Goal: Task Accomplishment & Management: Manage account settings

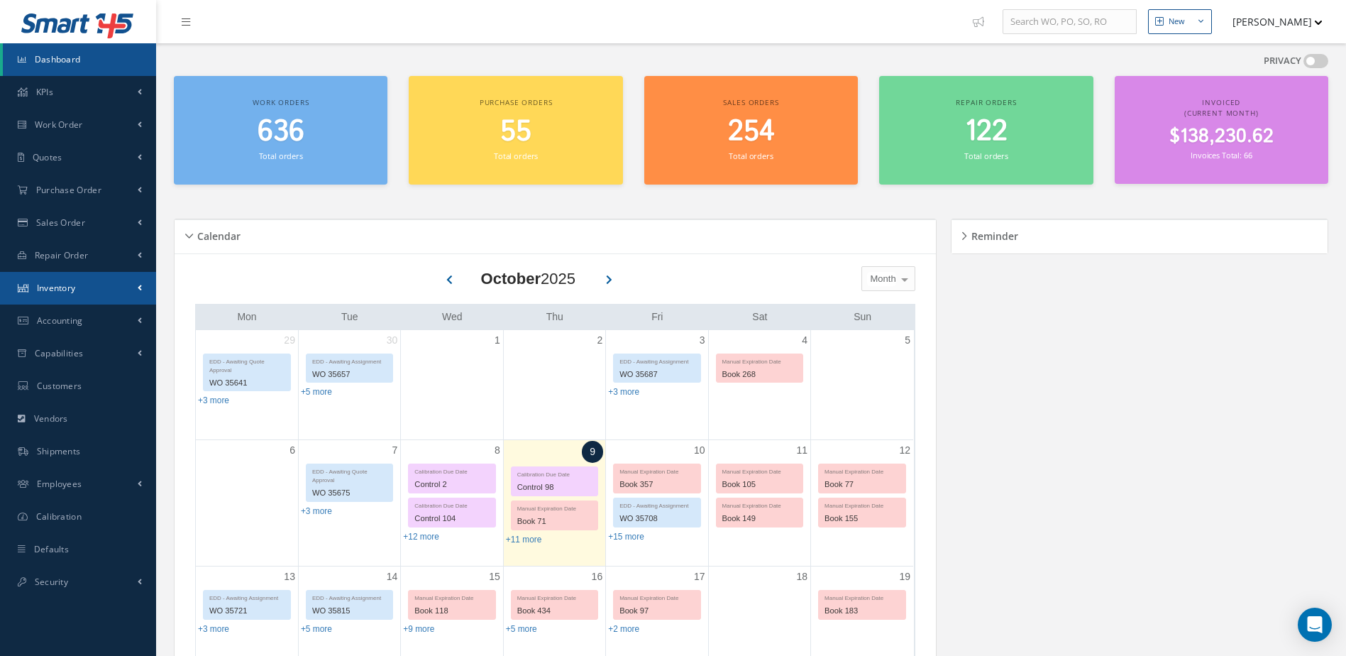
click at [107, 277] on link "Inventory" at bounding box center [78, 288] width 156 height 33
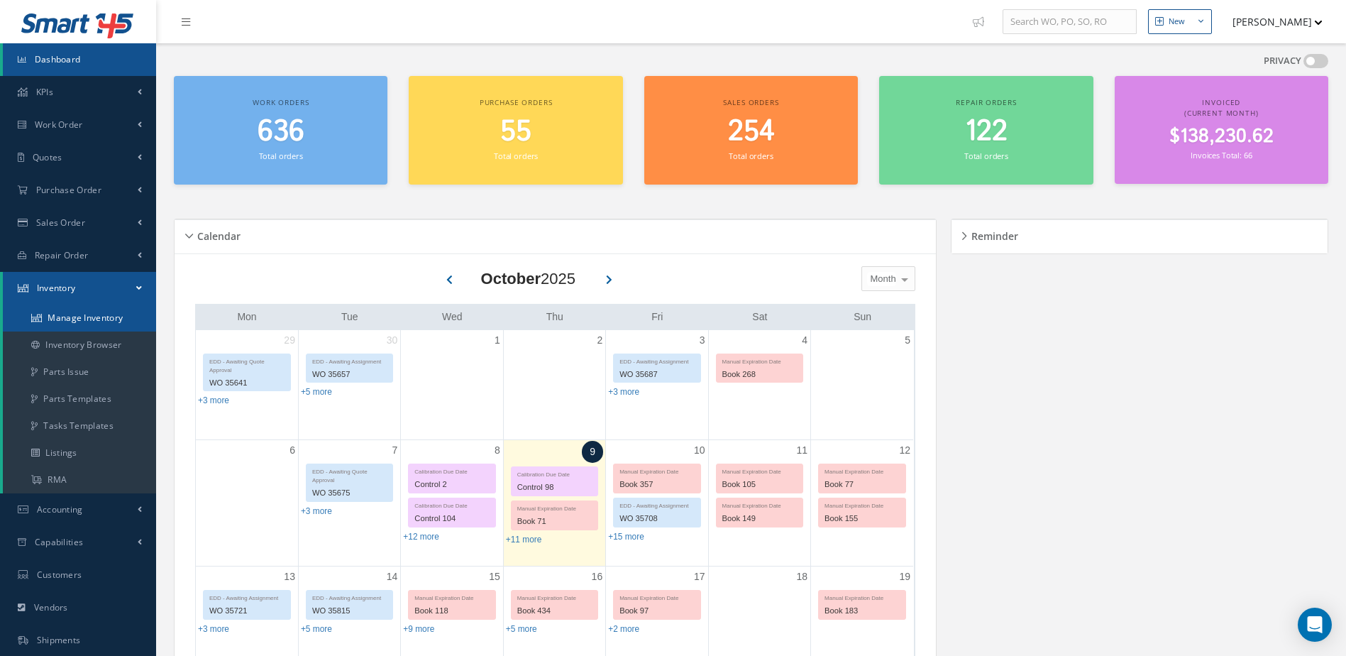
click at [114, 314] on link "Manage Inventory" at bounding box center [79, 317] width 153 height 27
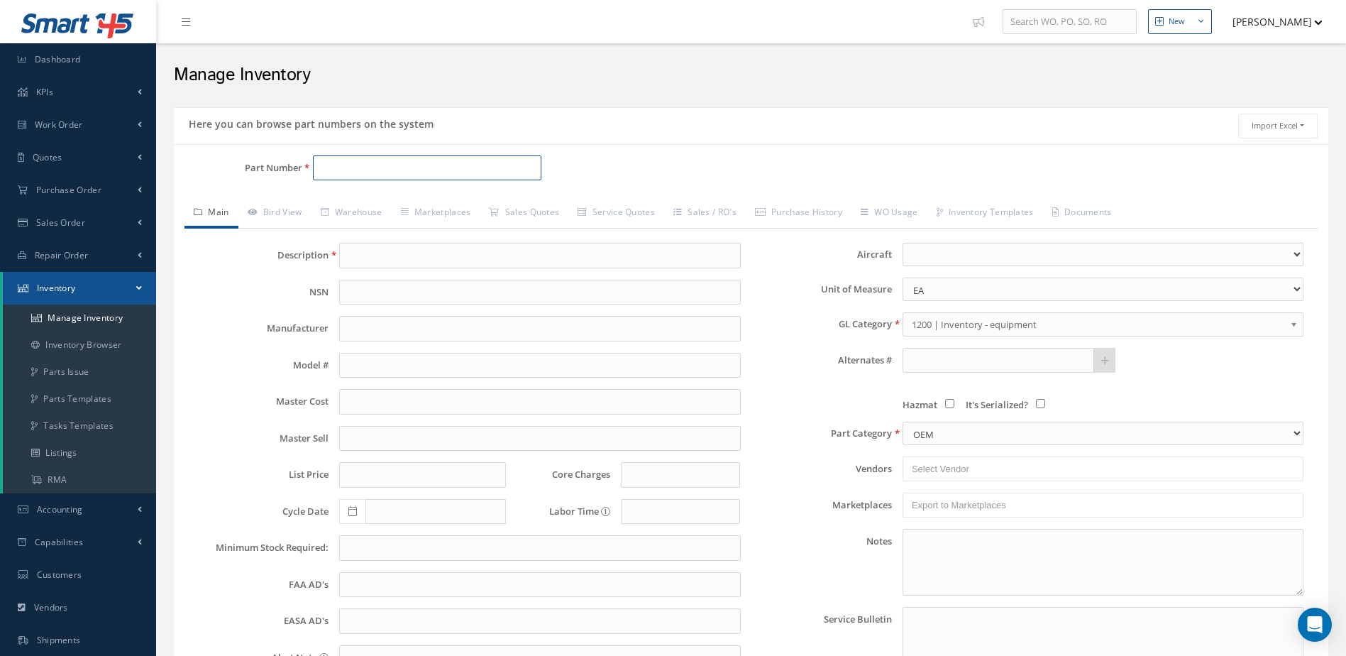
click at [440, 171] on input "Part Number" at bounding box center [427, 168] width 229 height 26
type input "159-05900"
type input "ROTOR"
type input "PARKER-CLEVELAND"
type input "1146.10"
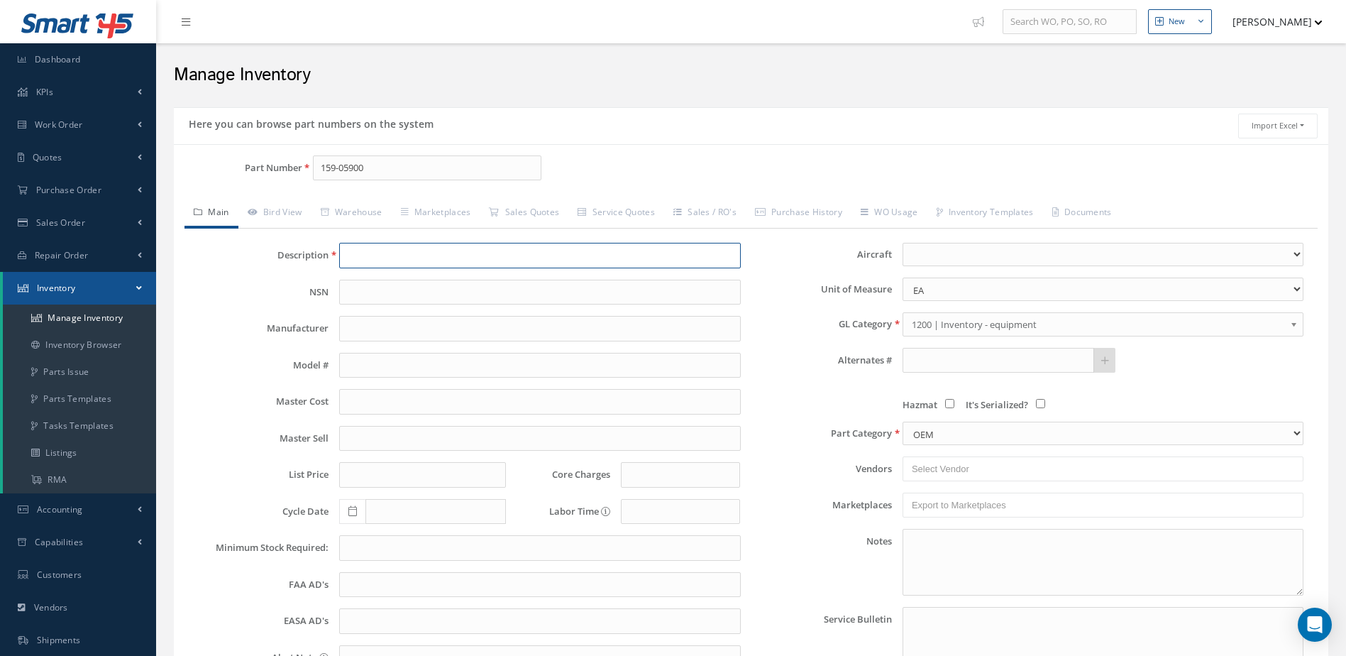
type input "1348.00"
type input "516.00"
type input "0.00"
type input "06/07/2024"
click at [371, 209] on link "Warehouse" at bounding box center [351, 214] width 80 height 30
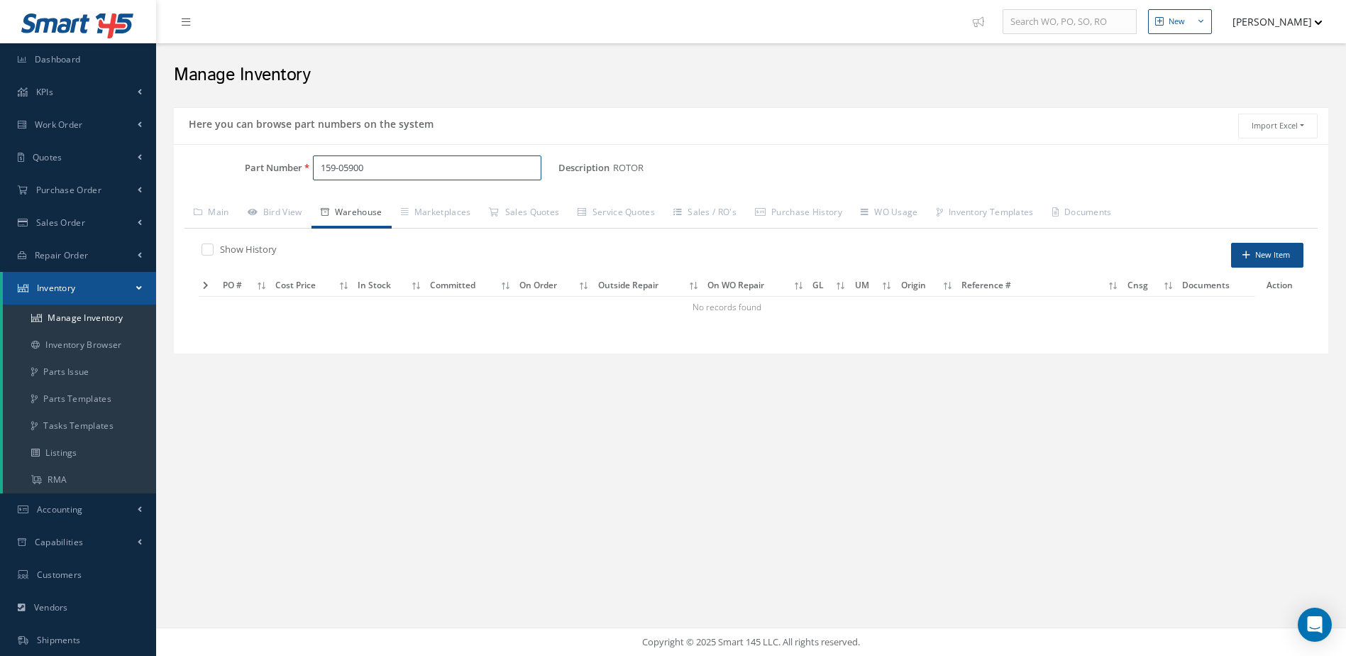
drag, startPoint x: 424, startPoint y: 168, endPoint x: 280, endPoint y: 187, distance: 145.2
click at [280, 187] on div "Part Number 159-05900" at bounding box center [366, 173] width 385 height 37
click at [464, 204] on span "MAIN WHEEL ASSEMBLY" at bounding box center [551, 204] width 213 height 15
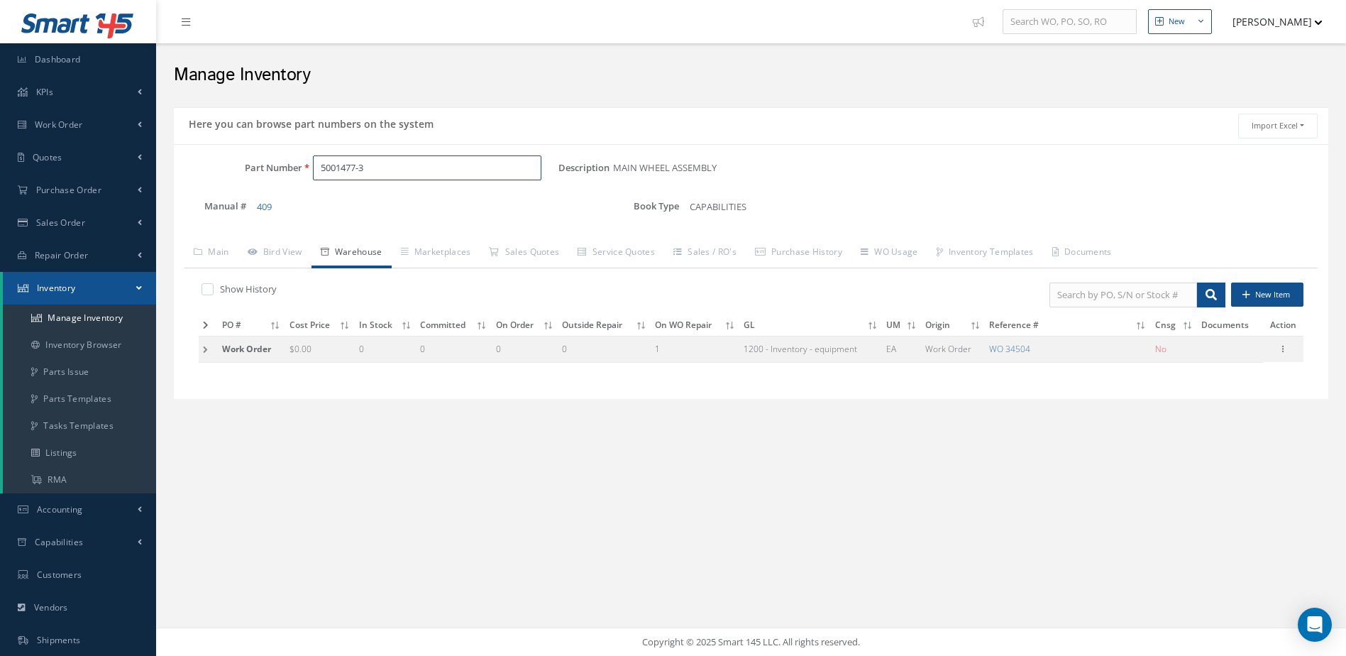
type input "5001477-3"
click at [201, 349] on td at bounding box center [208, 349] width 19 height 26
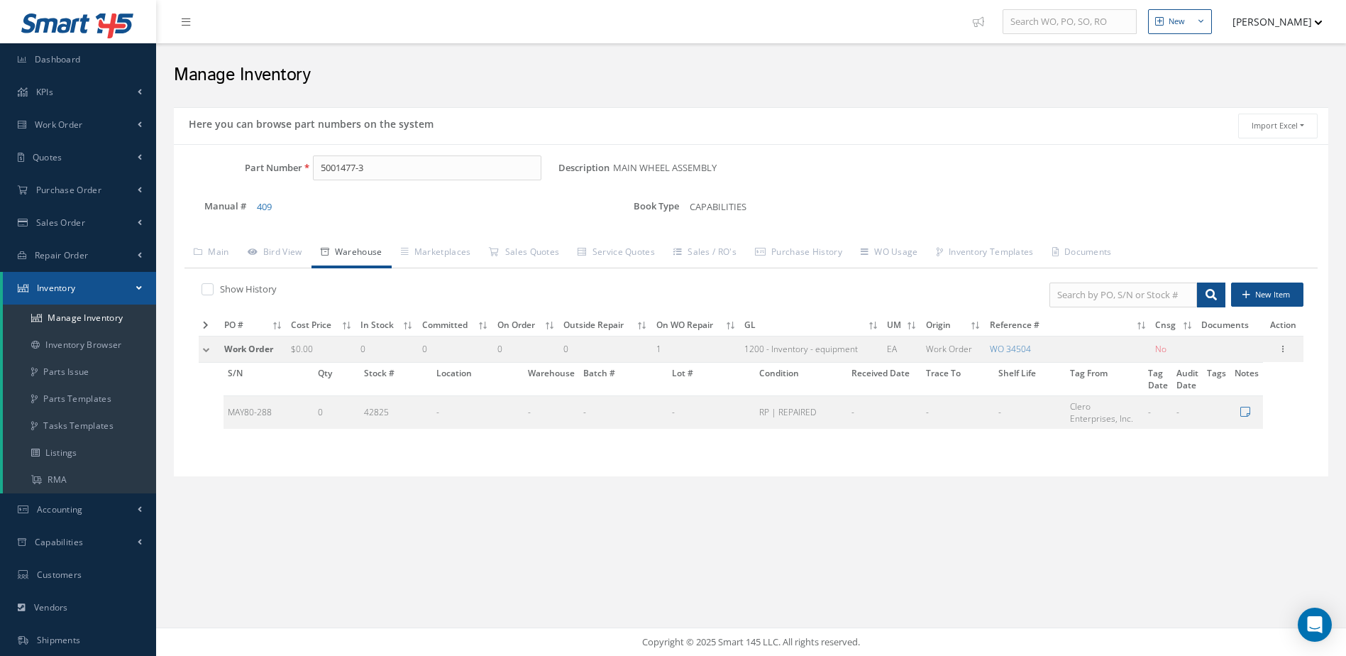
click at [201, 349] on td at bounding box center [209, 349] width 21 height 26
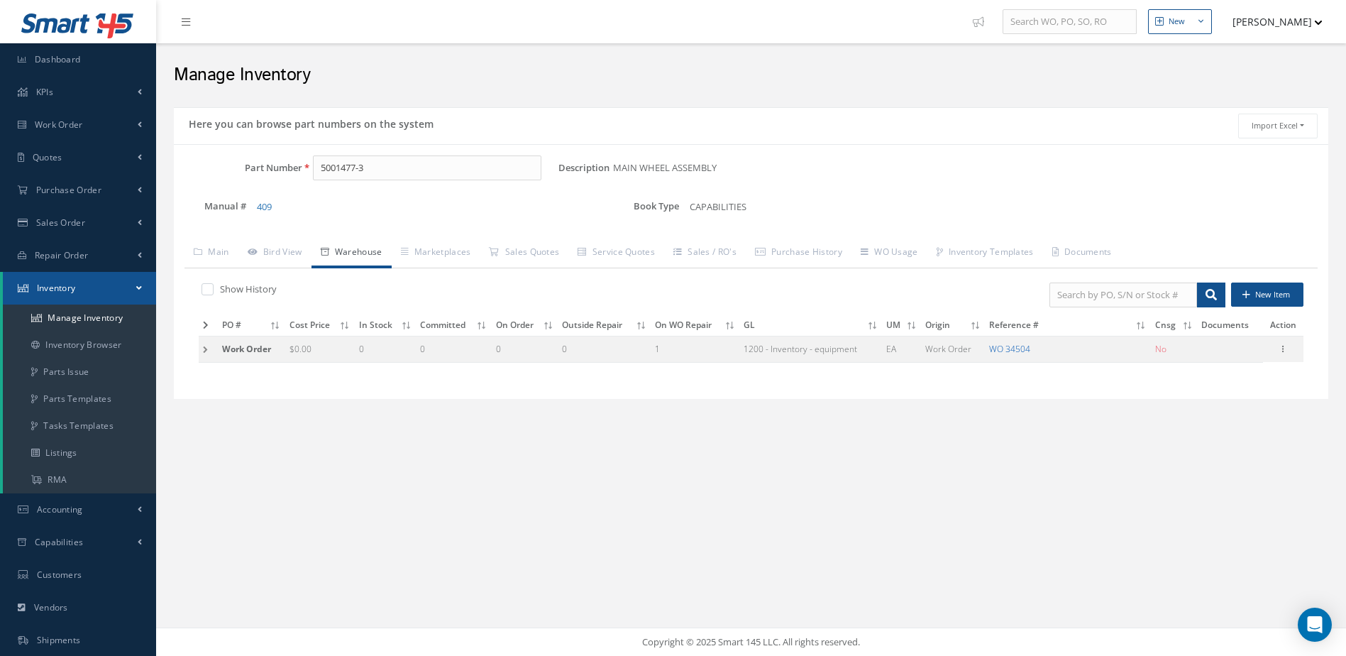
click at [1017, 348] on link "WO 34504" at bounding box center [1009, 349] width 41 height 12
click at [1020, 346] on link "WO 34504" at bounding box center [1009, 349] width 41 height 12
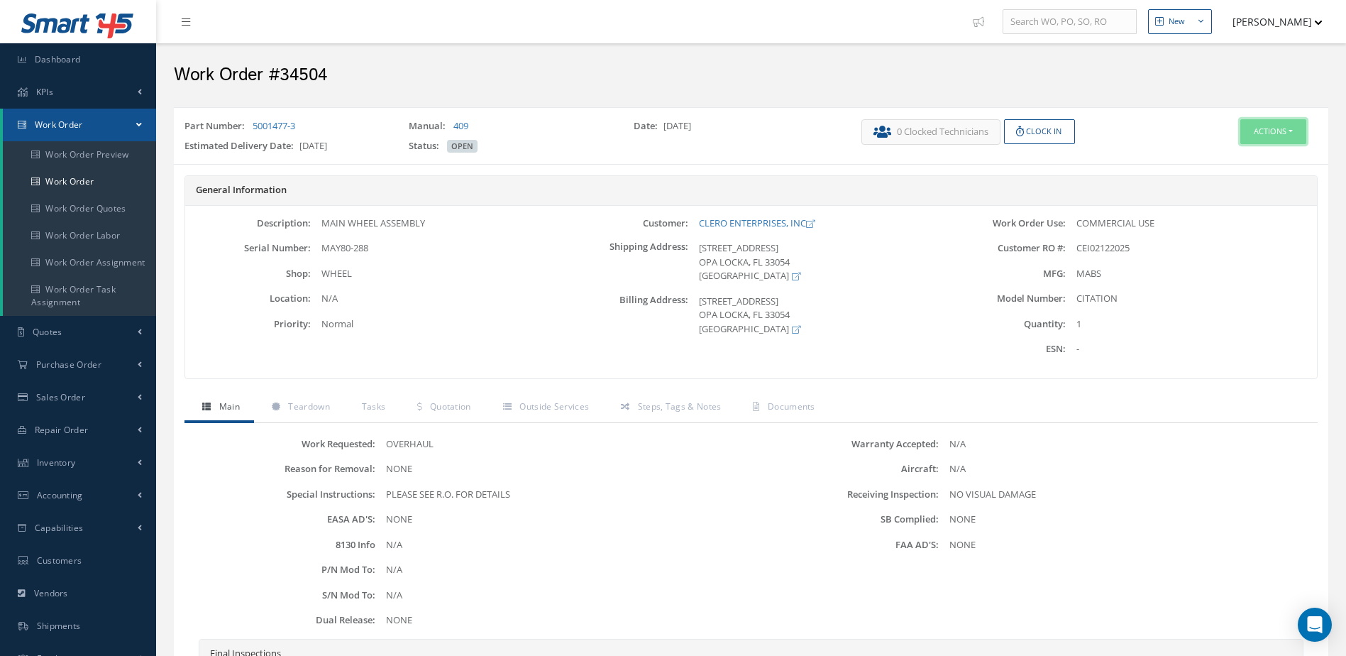
click at [1272, 131] on button "Actions" at bounding box center [1273, 131] width 66 height 25
click at [1250, 150] on link "Edit" at bounding box center [1252, 158] width 114 height 19
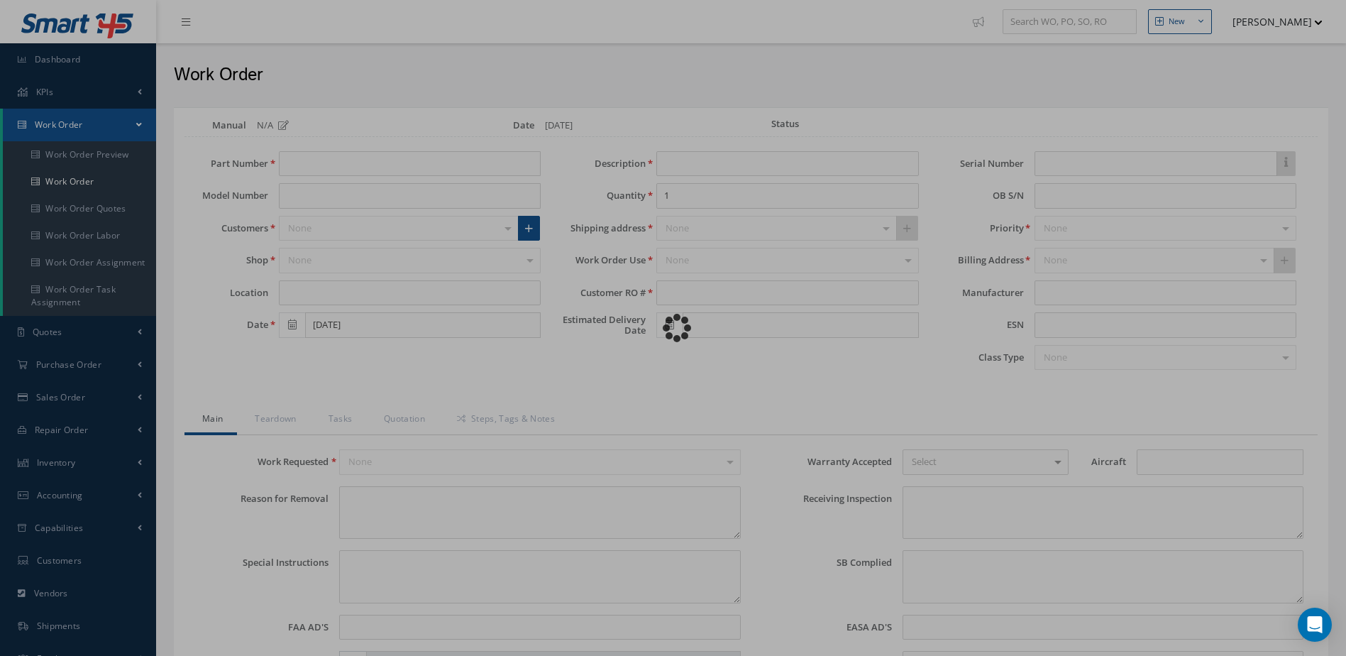
type input "5001477-3"
type input "CITATION"
type input "02/12/2025"
type input "MAIN WHEEL ASSEMBLY"
type input "CEI02122025"
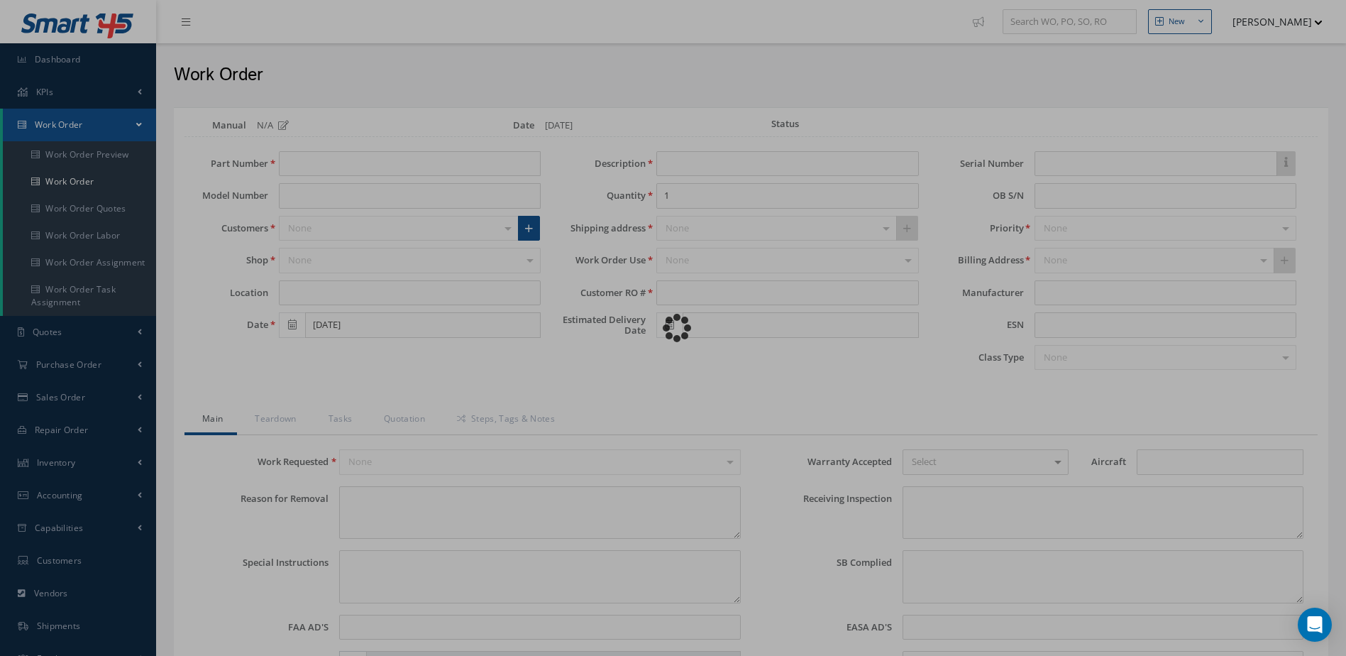
type input "02/21/2025"
type input "MAY80-288"
type textarea "NONE"
type textarea "PLEASE SEE R.O. FOR DETAILS"
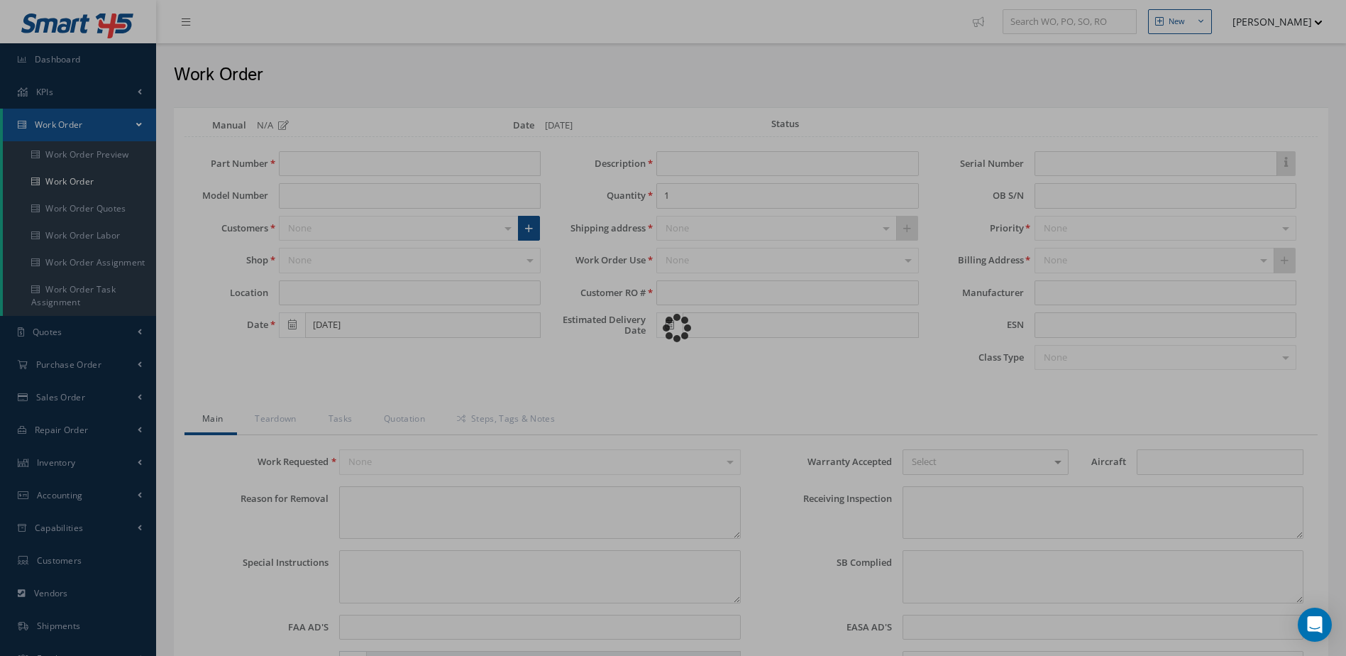
type input "NONE"
type textarea "NO VISUAL DAMAGE"
type textarea "NONE"
type input "NONE"
type input "SILVER"
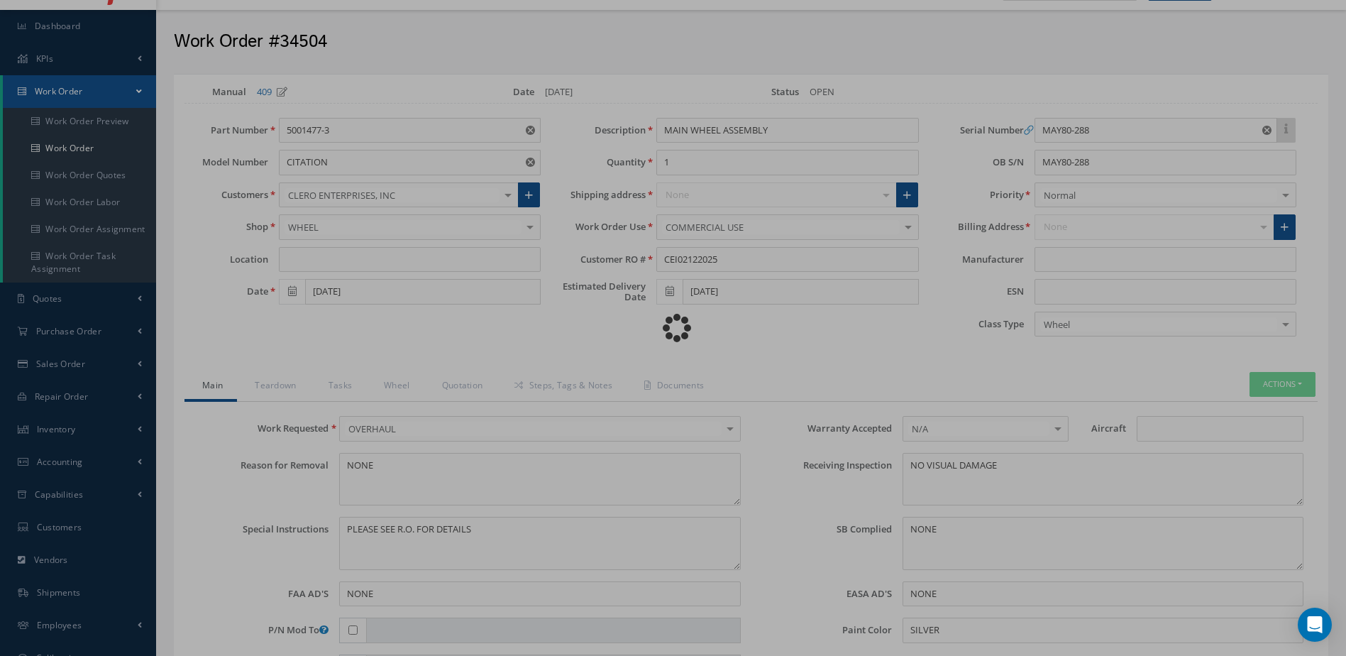
type input "MABS"
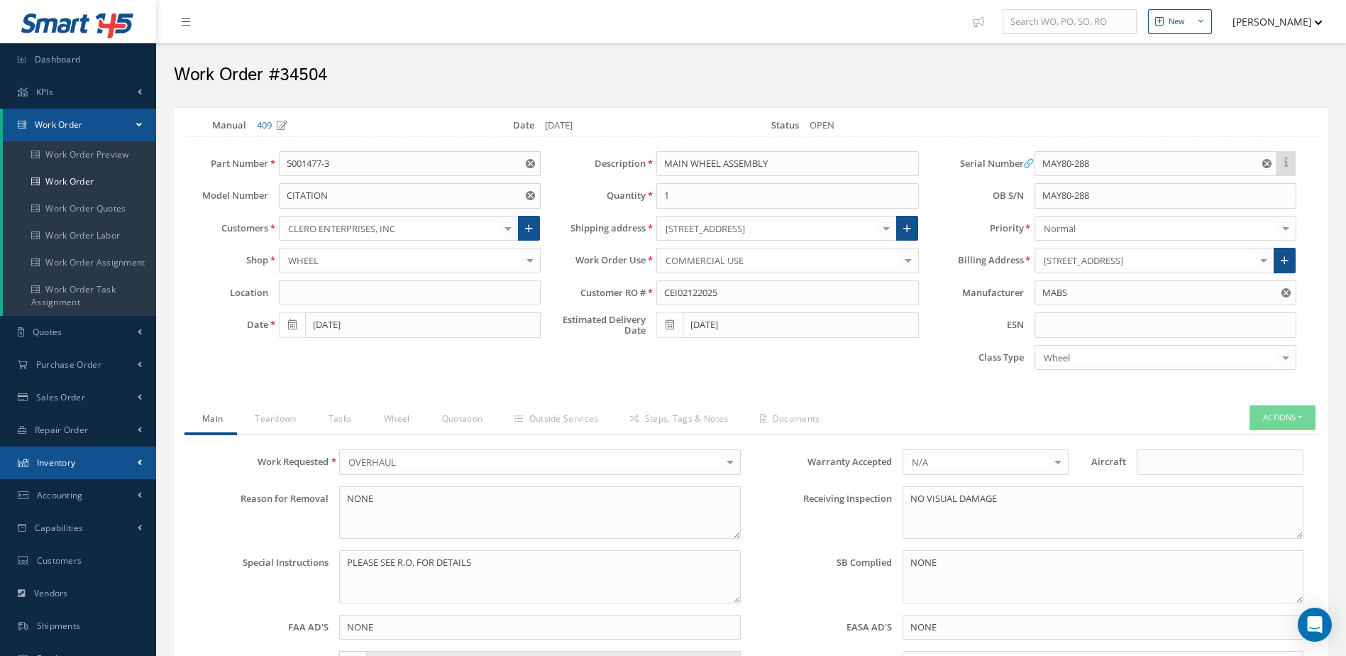
click at [95, 459] on link "Inventory" at bounding box center [78, 462] width 156 height 33
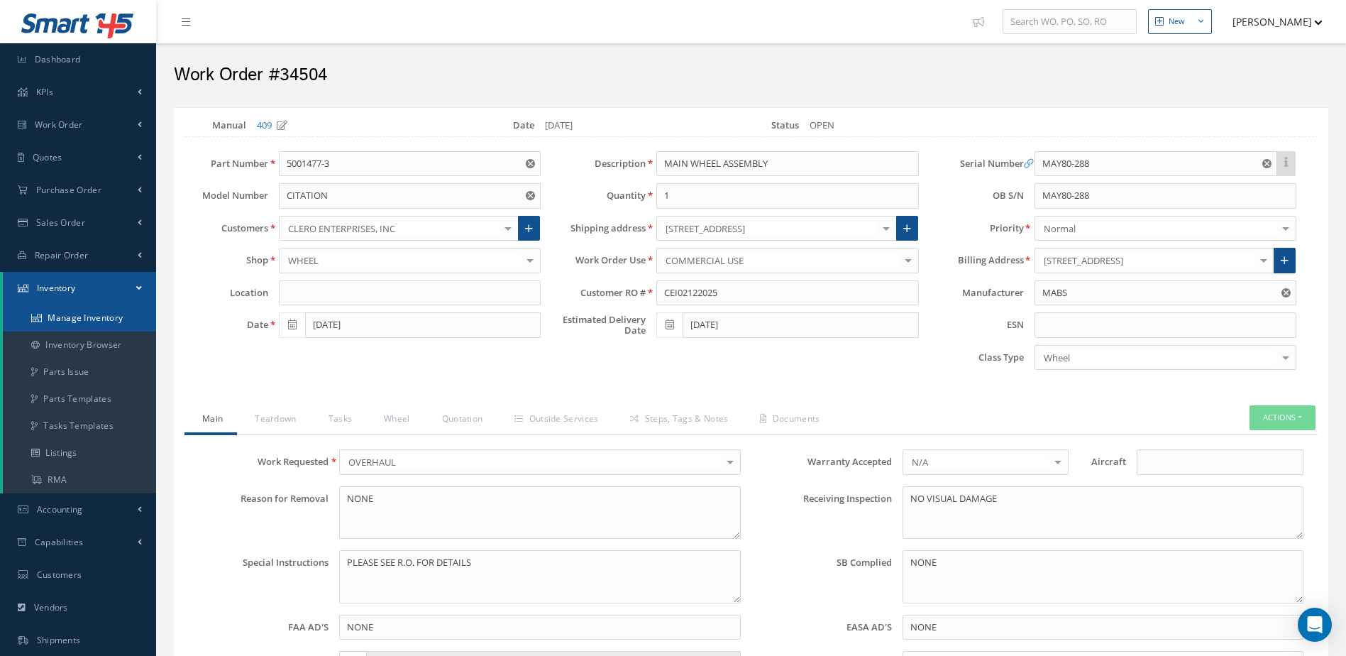
click at [88, 317] on link "Manage Inventory" at bounding box center [79, 317] width 153 height 27
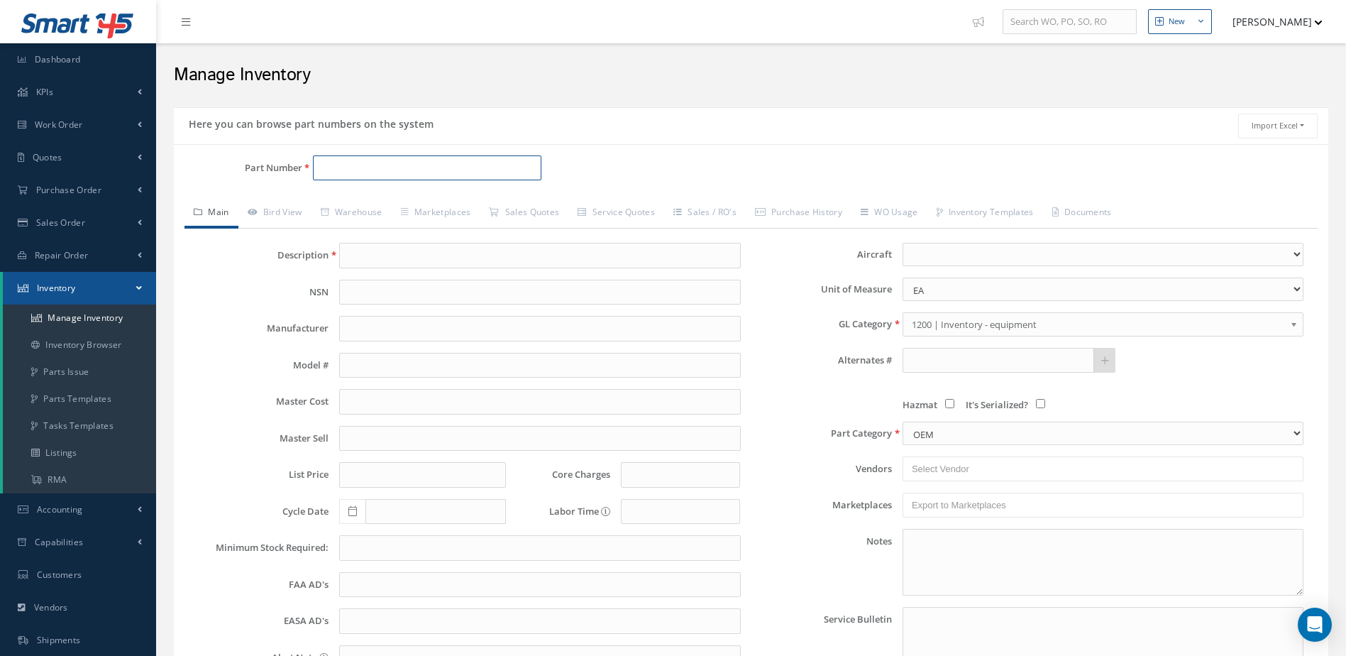
click at [341, 168] on input "Part Number" at bounding box center [427, 168] width 229 height 26
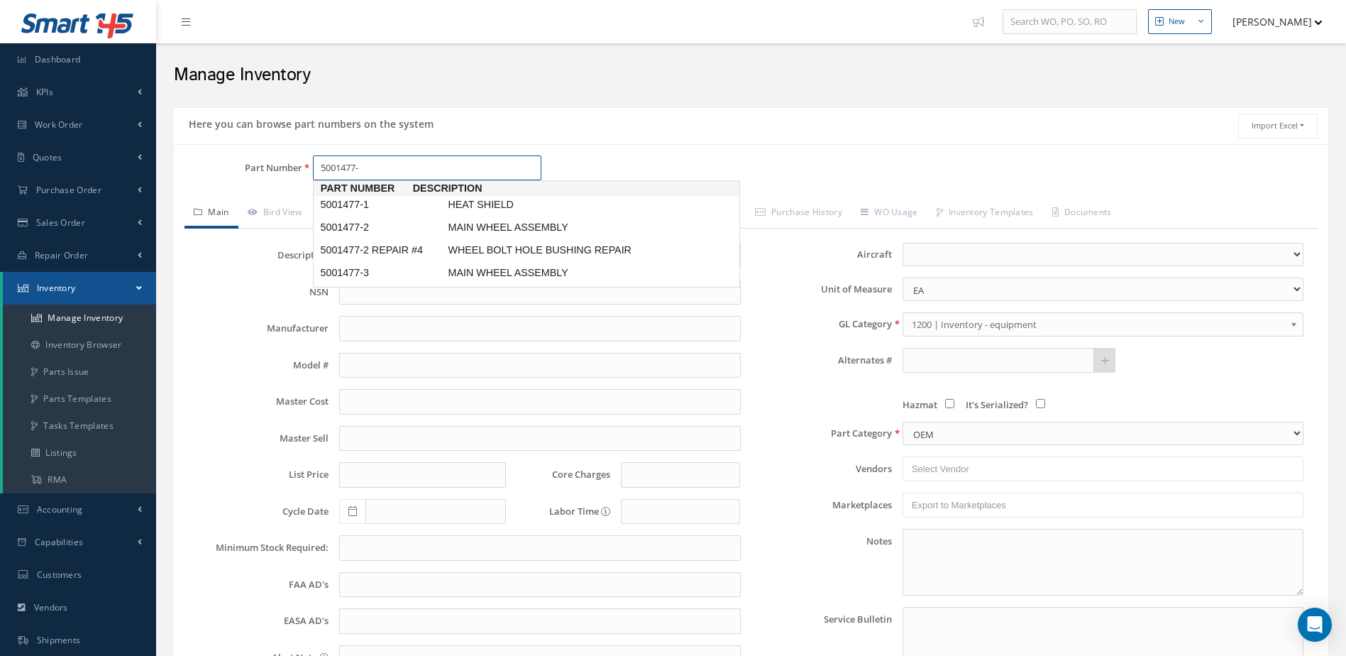
type input "5001477-3"
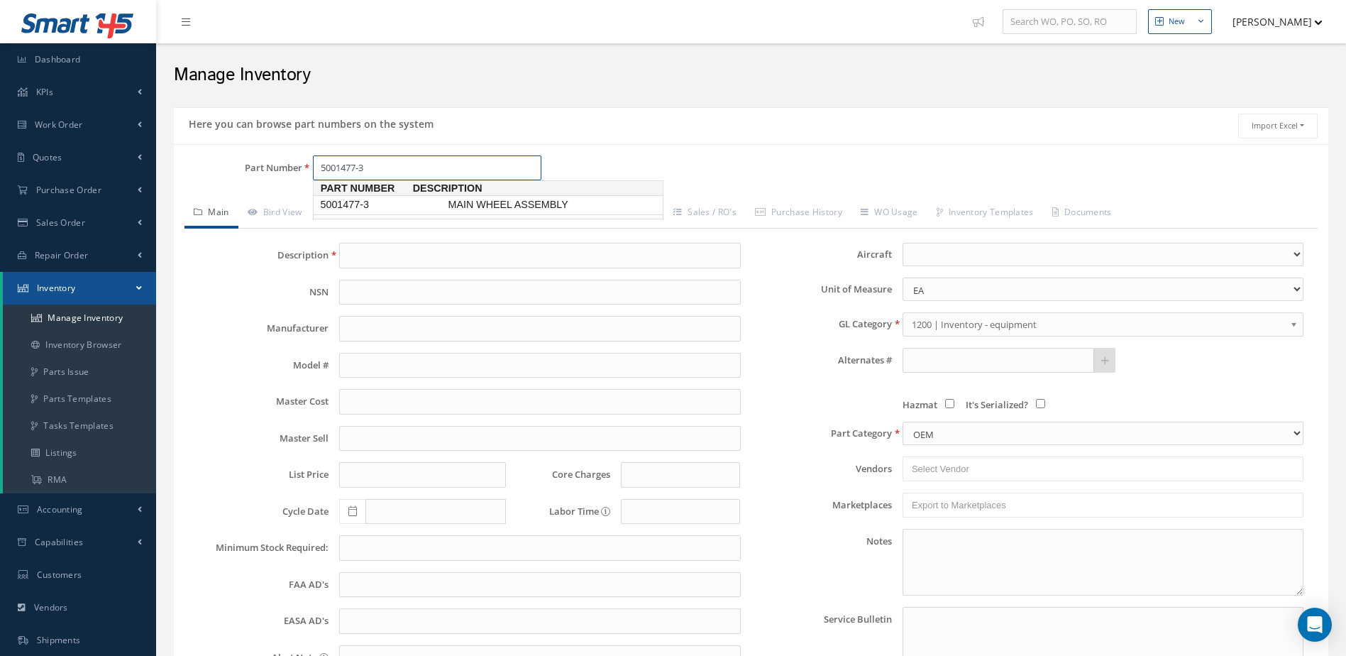
click at [486, 199] on span "MAIN WHEEL ASSEMBLY" at bounding box center [551, 204] width 213 height 15
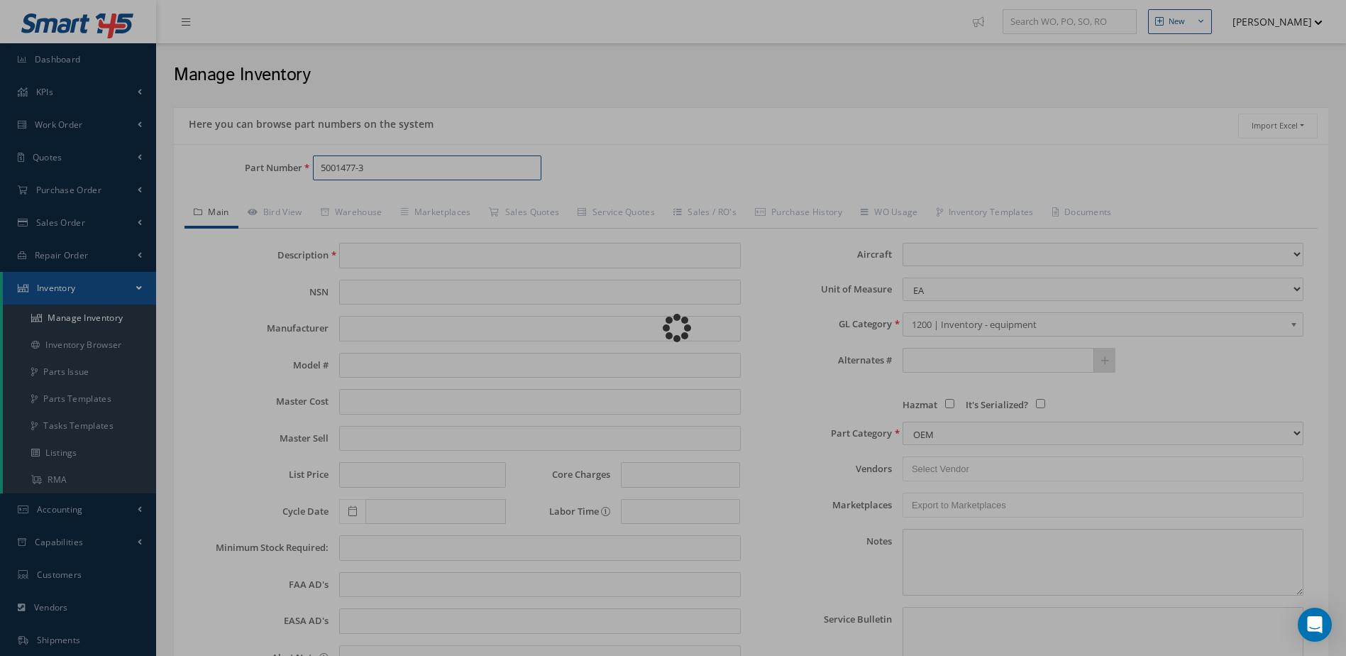
type input "MAIN WHEEL ASSEMBLY"
type input "MABS"
type input "0.00"
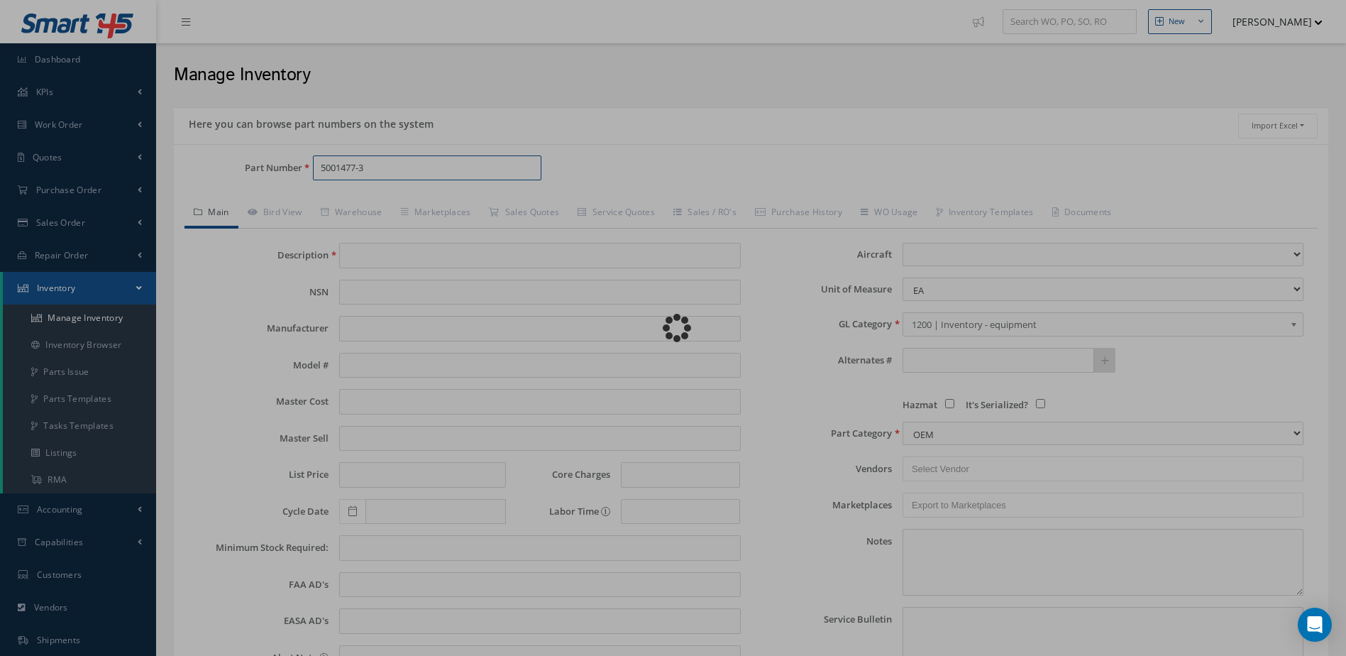
type input "0.00"
select select
type textarea "[DATE]: --STD OH WITH TIRE $2,900.00, -STD OH CUSTOMER SUPPLYING TIRE $1,425.00…"
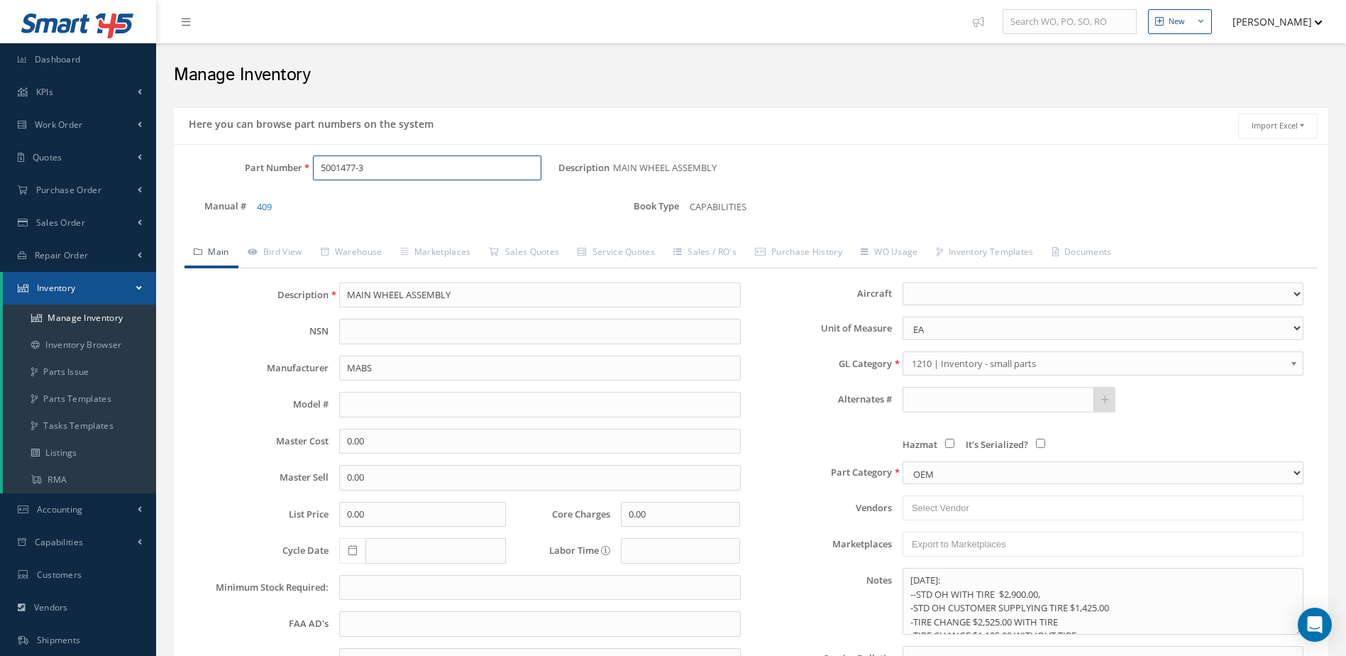
type input "5001477-3"
click at [439, 404] on input "text" at bounding box center [539, 405] width 401 height 26
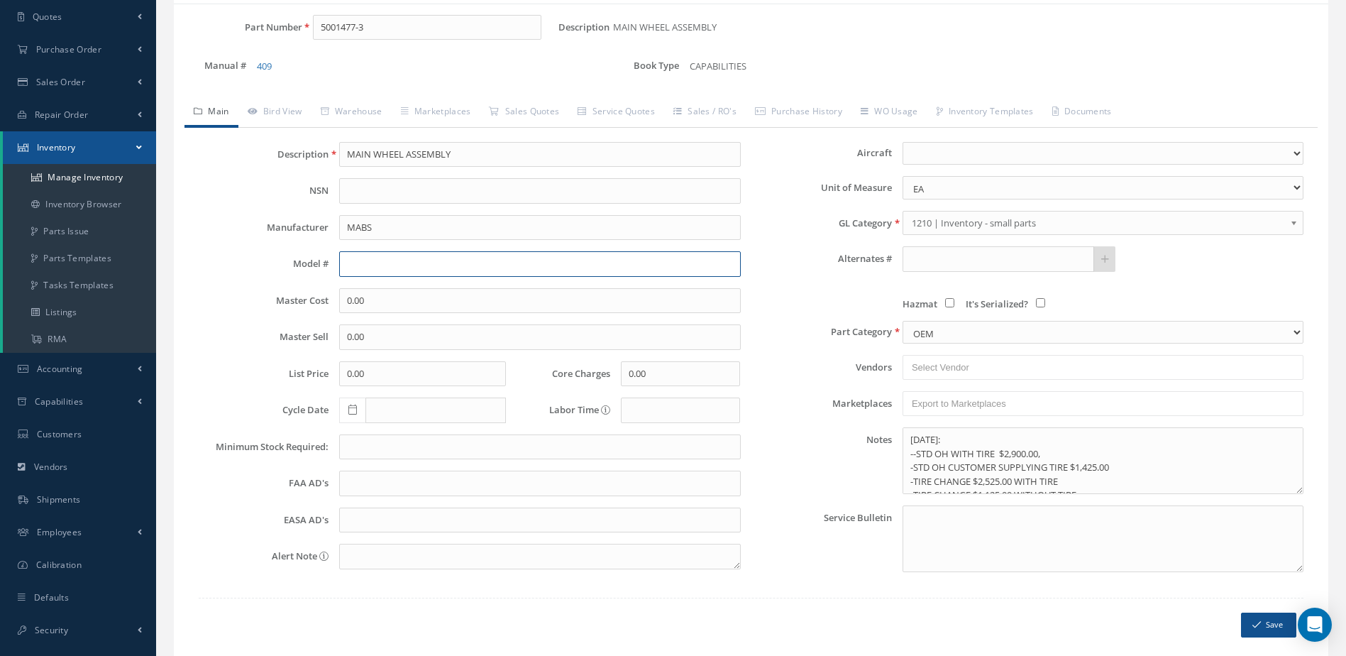
scroll to position [142, 0]
drag, startPoint x: 412, startPoint y: 372, endPoint x: 324, endPoint y: 405, distance: 94.8
click at [324, 406] on div "Description MAIN WHEEL ASSEMBLY NSN Manufacturer MABS Model # Master Cost 0.00 …" at bounding box center [469, 361] width 563 height 442
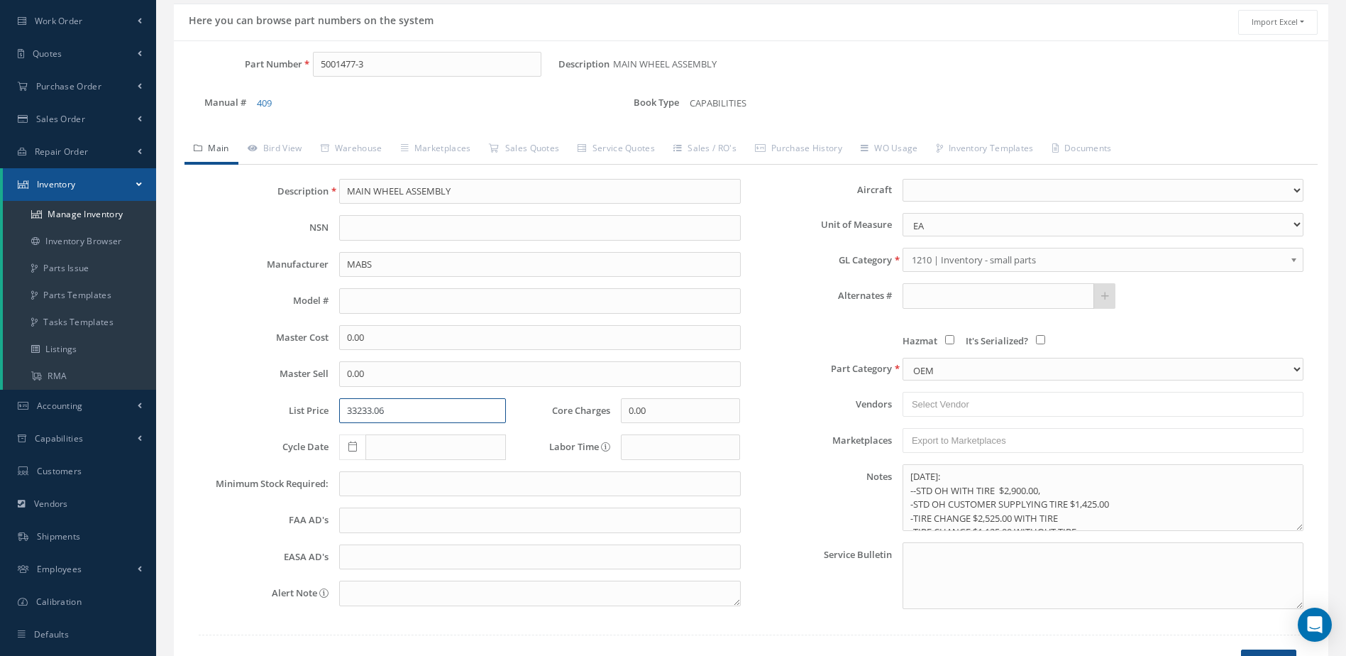
scroll to position [71, 0]
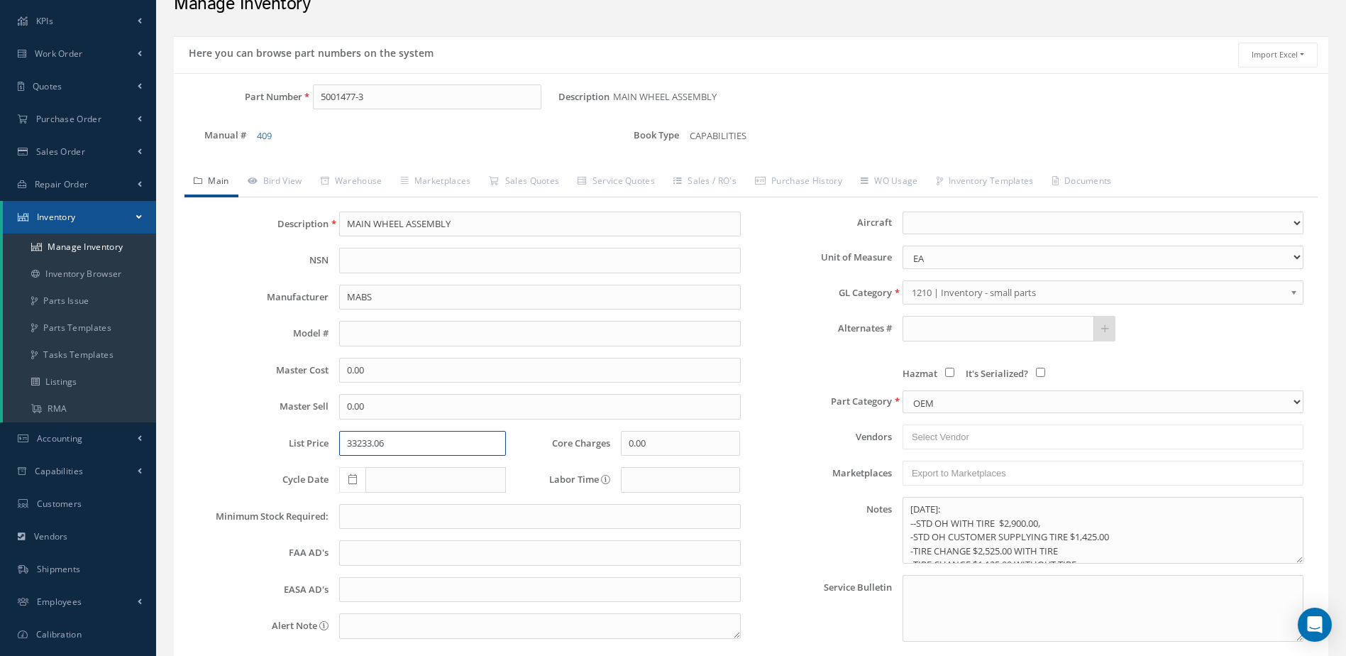
type input "33233.06"
click at [1020, 228] on select "737-300/400 ASTRA 1125 ASTRA G150 ATR B200 B350 B400A B7500 B90 BD-700 BD700 BD…" at bounding box center [1103, 222] width 401 height 23
click at [1040, 148] on div "Part Number 5001477-3 Description MAIN WHEEL ASSEMBLY Alternates Manual # 409 B…" at bounding box center [751, 122] width 1154 height 76
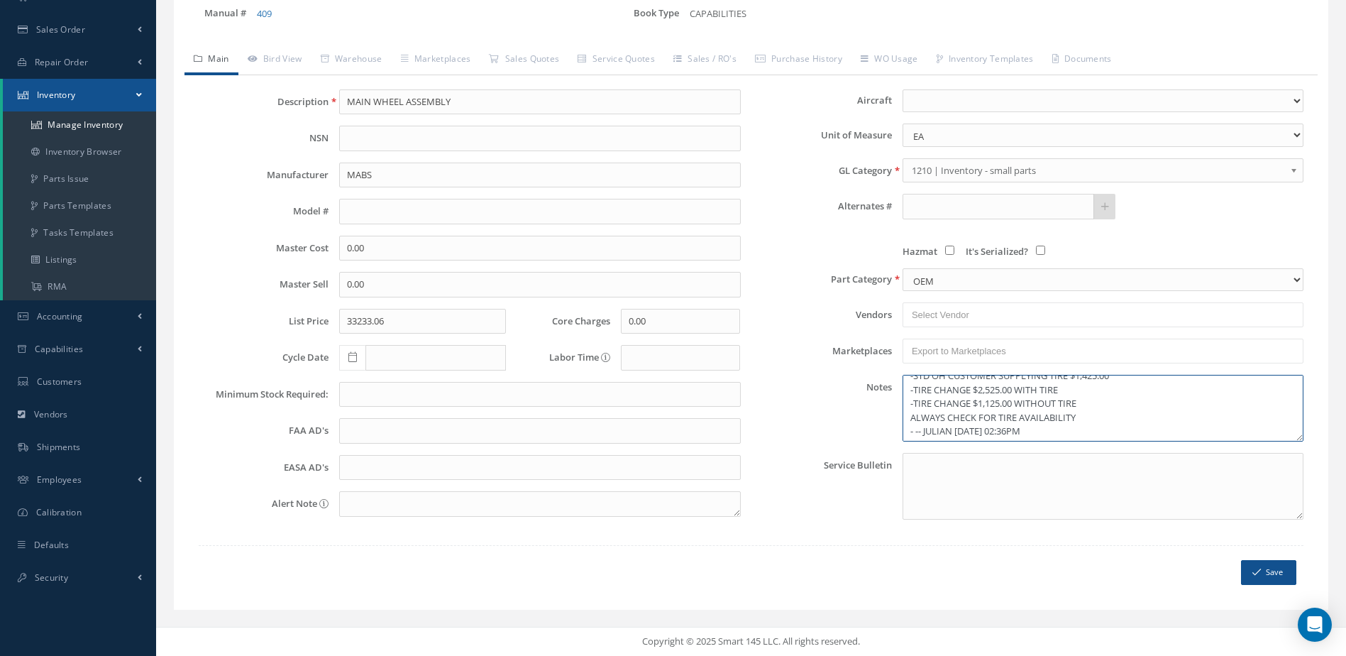
scroll to position [42, 0]
click at [1189, 426] on textarea "[DATE]: --STD OH WITH TIRE $2,900.00, -STD OH CUSTOMER SUPPLYING TIRE $1,425.00…" at bounding box center [1103, 408] width 401 height 67
click at [1288, 577] on button "Save" at bounding box center [1268, 572] width 55 height 25
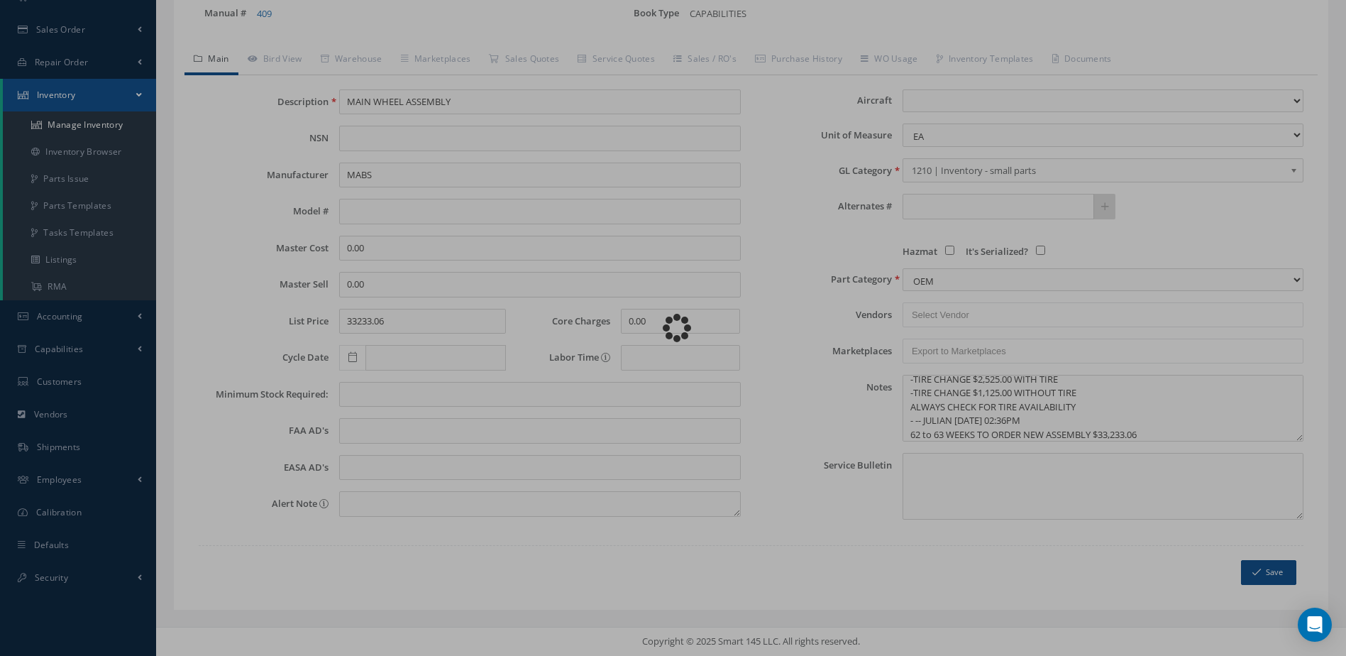
type textarea "[DATE]: --STD OH WITH TIRE $2,900.00, -STD OH CUSTOMER SUPPLYING TIRE $1,425.00…"
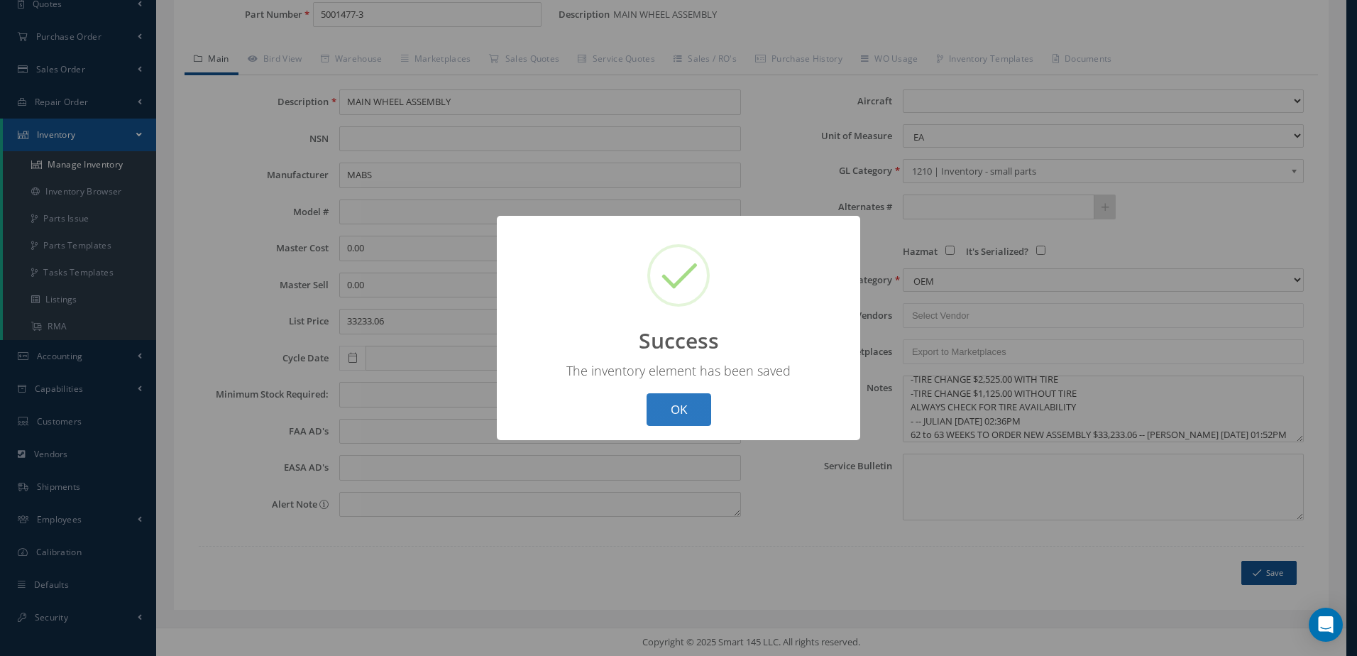
click at [667, 412] on button "OK" at bounding box center [678, 409] width 65 height 33
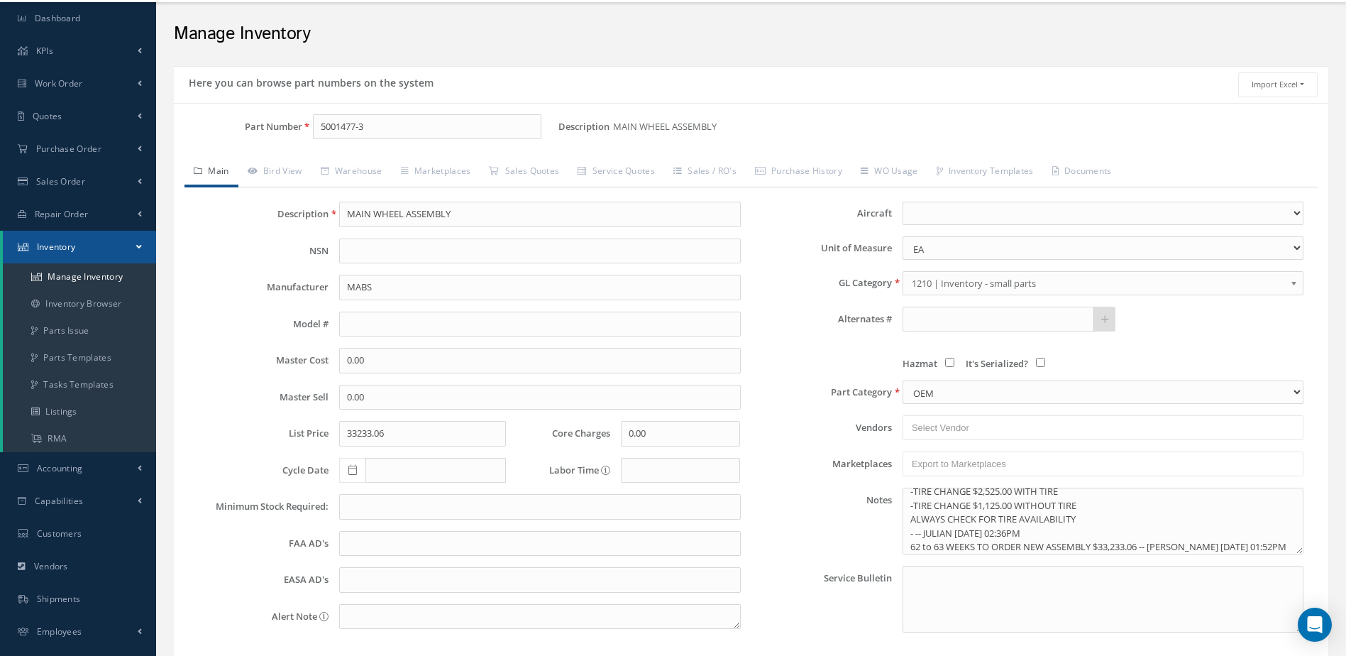
scroll to position [0, 0]
